Goal: Navigation & Orientation: Find specific page/section

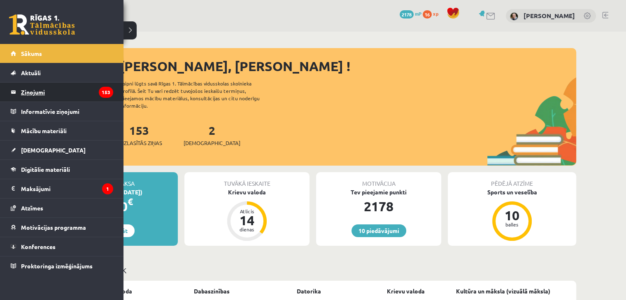
click at [37, 89] on legend "Ziņojumi 153" at bounding box center [67, 92] width 92 height 19
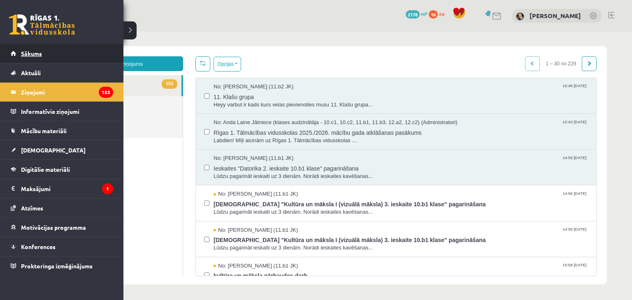
click at [27, 48] on link "Sākums" at bounding box center [62, 53] width 102 height 19
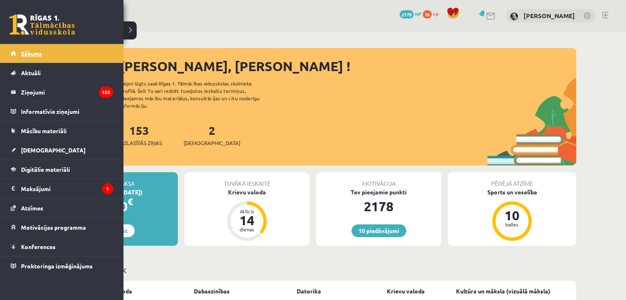
click at [33, 50] on span "Sākums" at bounding box center [31, 53] width 21 height 7
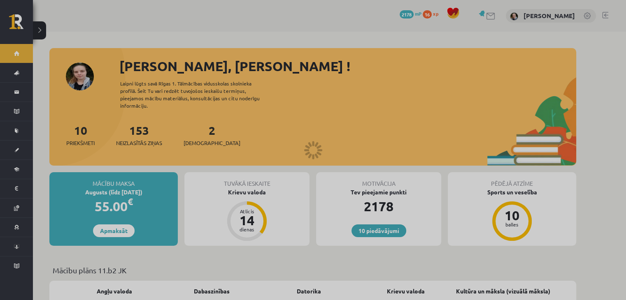
click at [33, 50] on div at bounding box center [313, 150] width 626 height 300
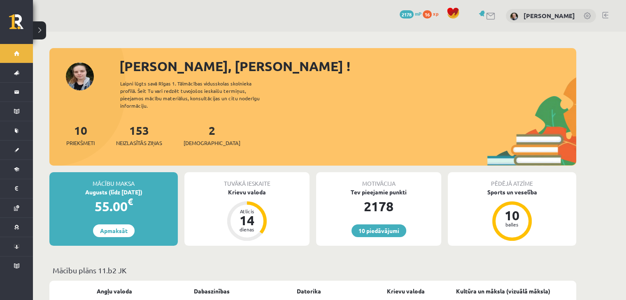
click at [433, 15] on span "xp" at bounding box center [435, 13] width 5 height 7
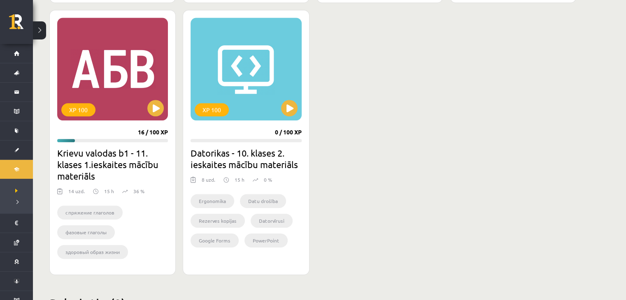
scroll to position [752, 0]
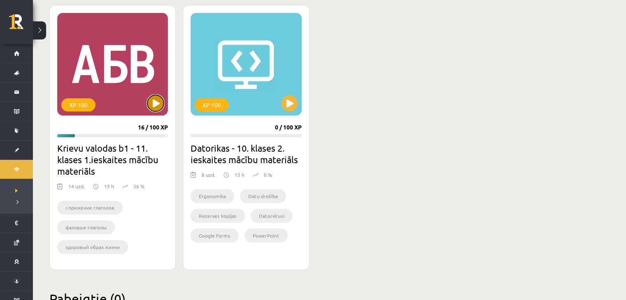
click at [158, 101] on button at bounding box center [155, 103] width 16 height 16
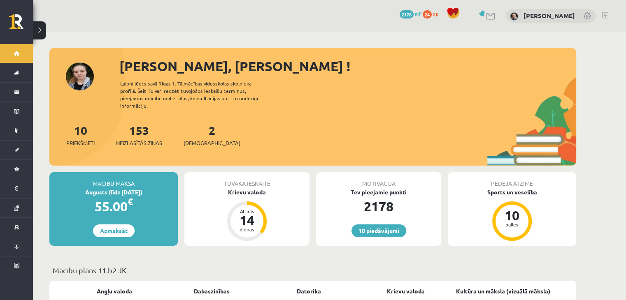
click at [431, 82] on div "[PERSON_NAME], [PERSON_NAME] ! Laipni lūgts savā Rīgas 1. Tālmācības vidusskola…" at bounding box center [312, 110] width 527 height 109
